Goal: Book appointment/travel/reservation

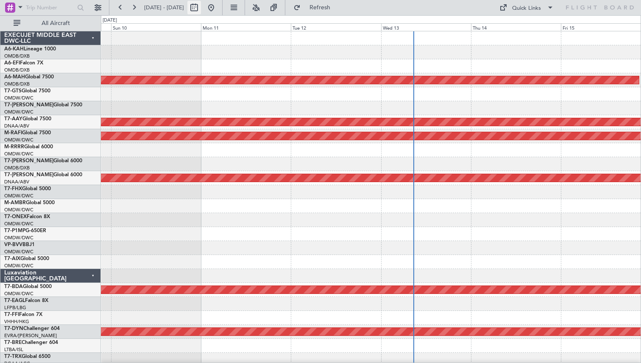
click at [201, 11] on button at bounding box center [194, 8] width 14 height 14
select select "8"
select select "2025"
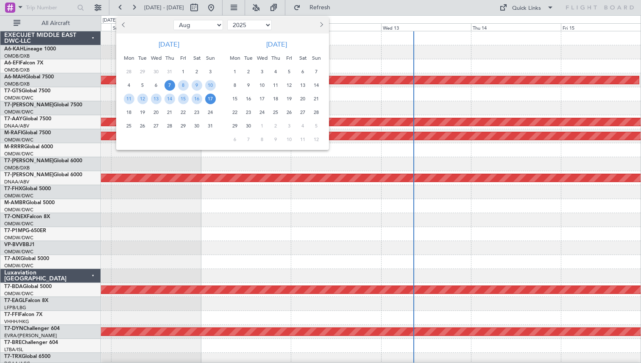
click at [125, 23] on span "Previous month" at bounding box center [124, 24] width 5 height 5
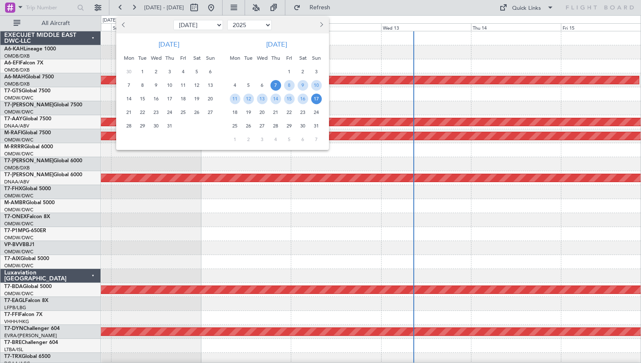
click at [125, 23] on span "Previous month" at bounding box center [124, 24] width 5 height 5
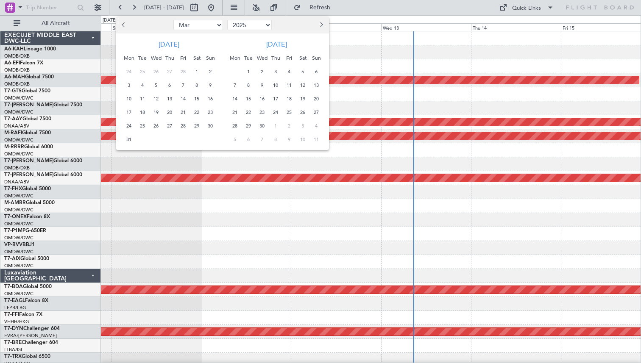
select select "2"
click at [181, 111] on span "21" at bounding box center [183, 112] width 11 height 11
click at [198, 112] on span "22" at bounding box center [197, 112] width 11 height 11
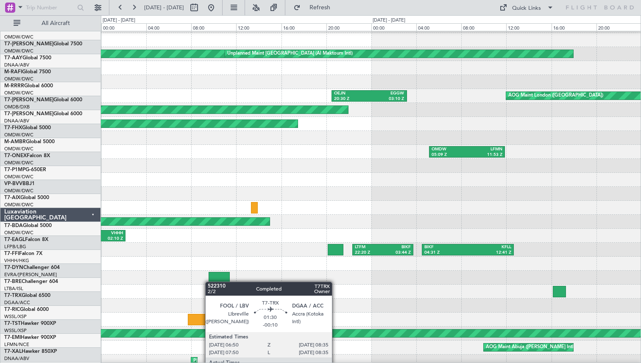
scroll to position [92, 0]
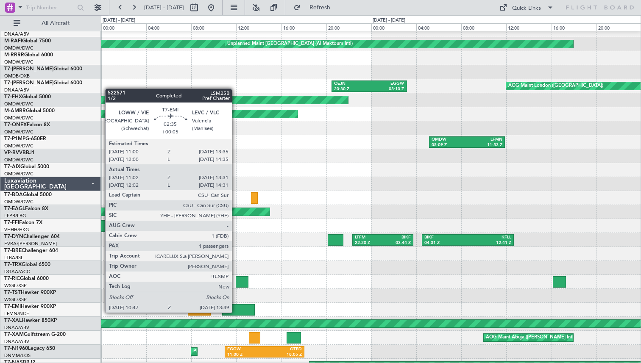
click at [236, 312] on div at bounding box center [238, 309] width 33 height 11
